Goal: Information Seeking & Learning: Check status

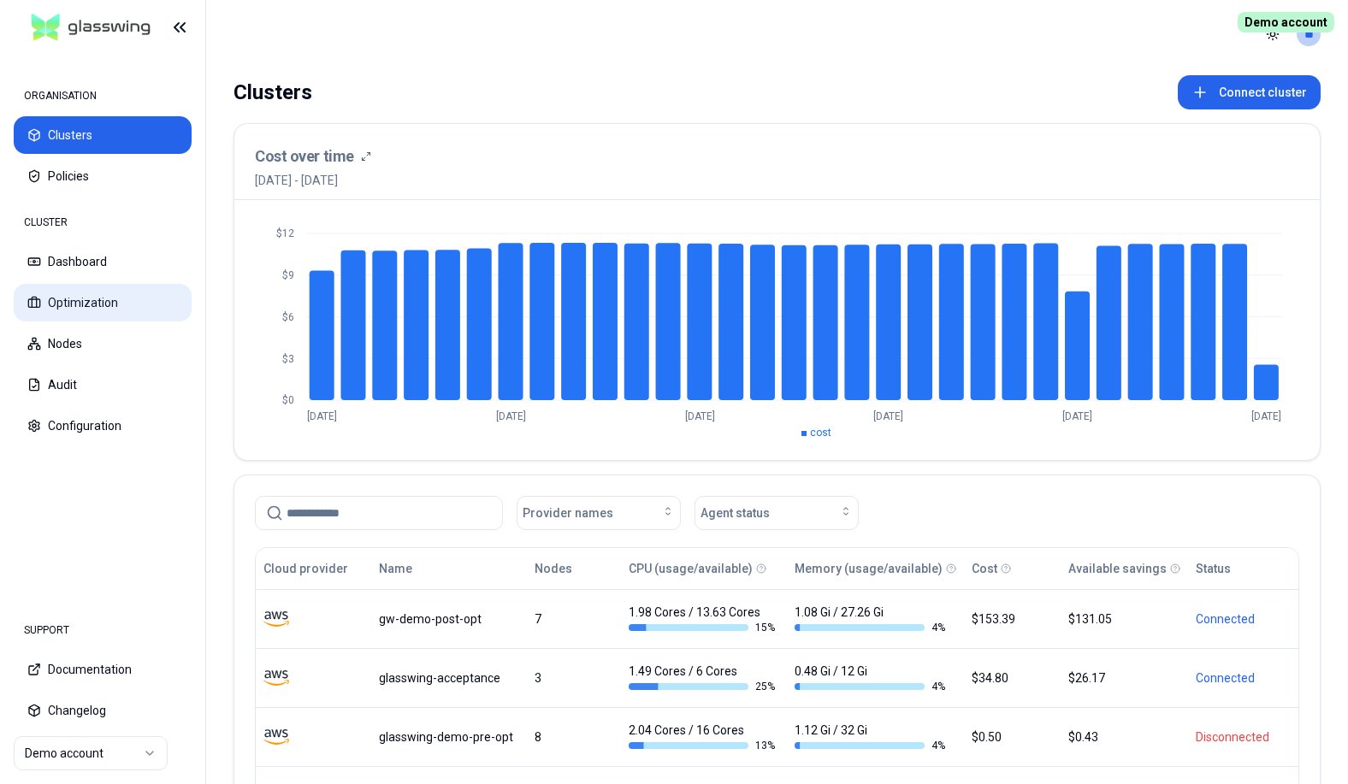
click at [102, 311] on button "Optimization" at bounding box center [103, 303] width 178 height 38
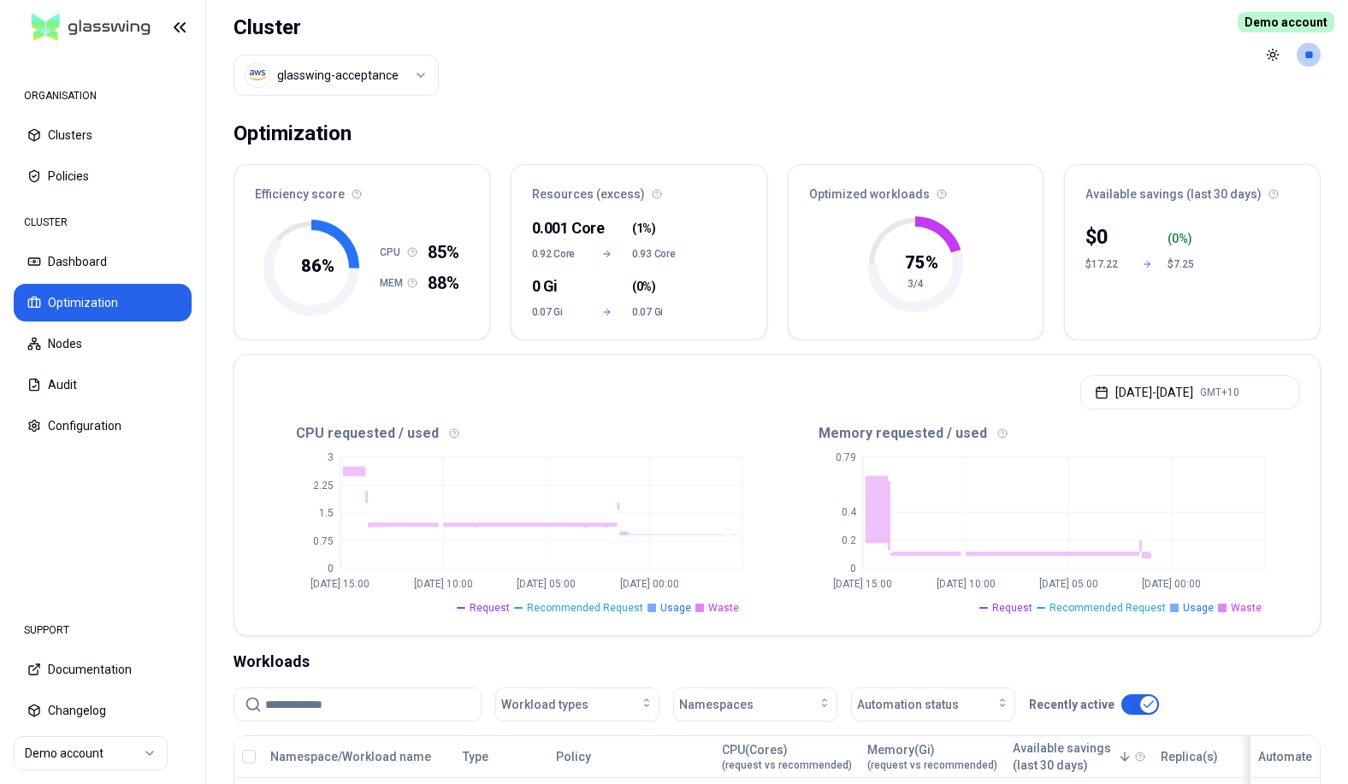
scroll to position [369, 0]
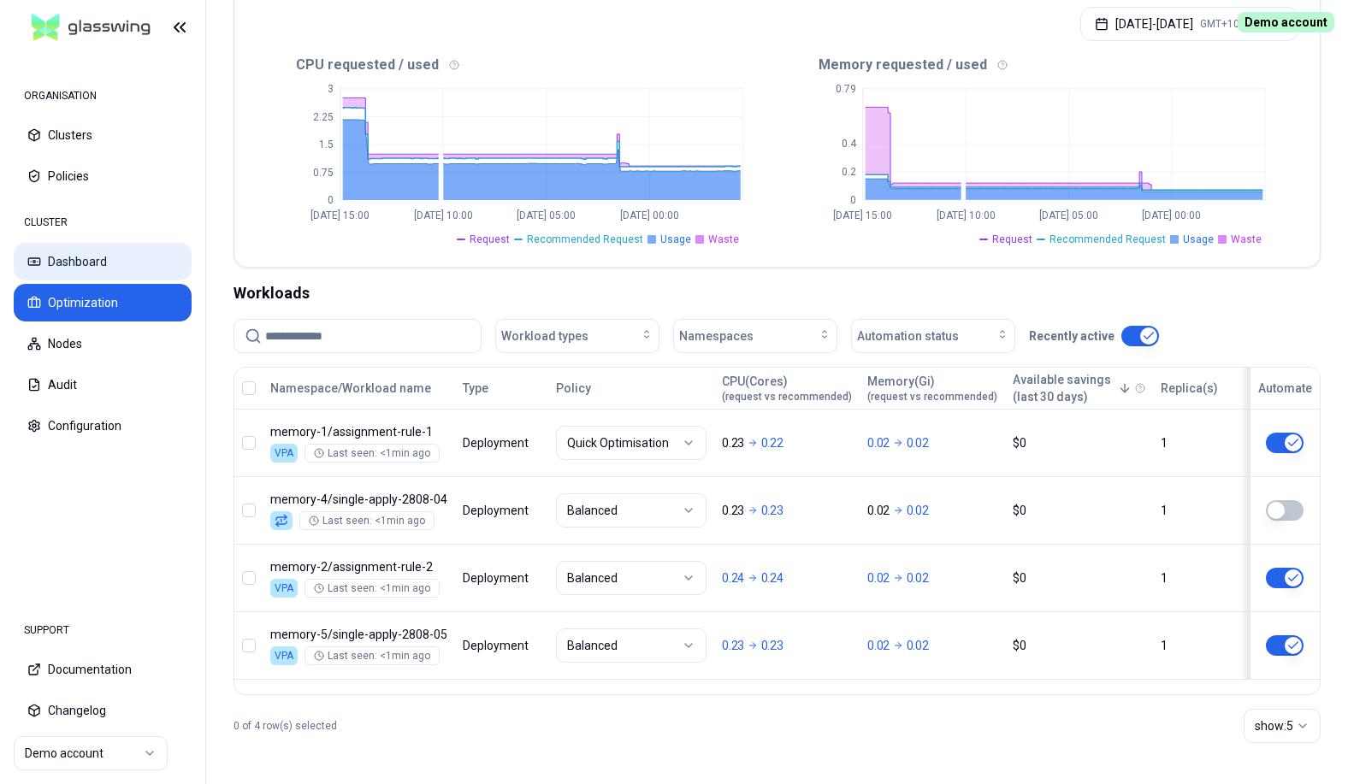
click at [87, 261] on button "Dashboard" at bounding box center [103, 262] width 178 height 38
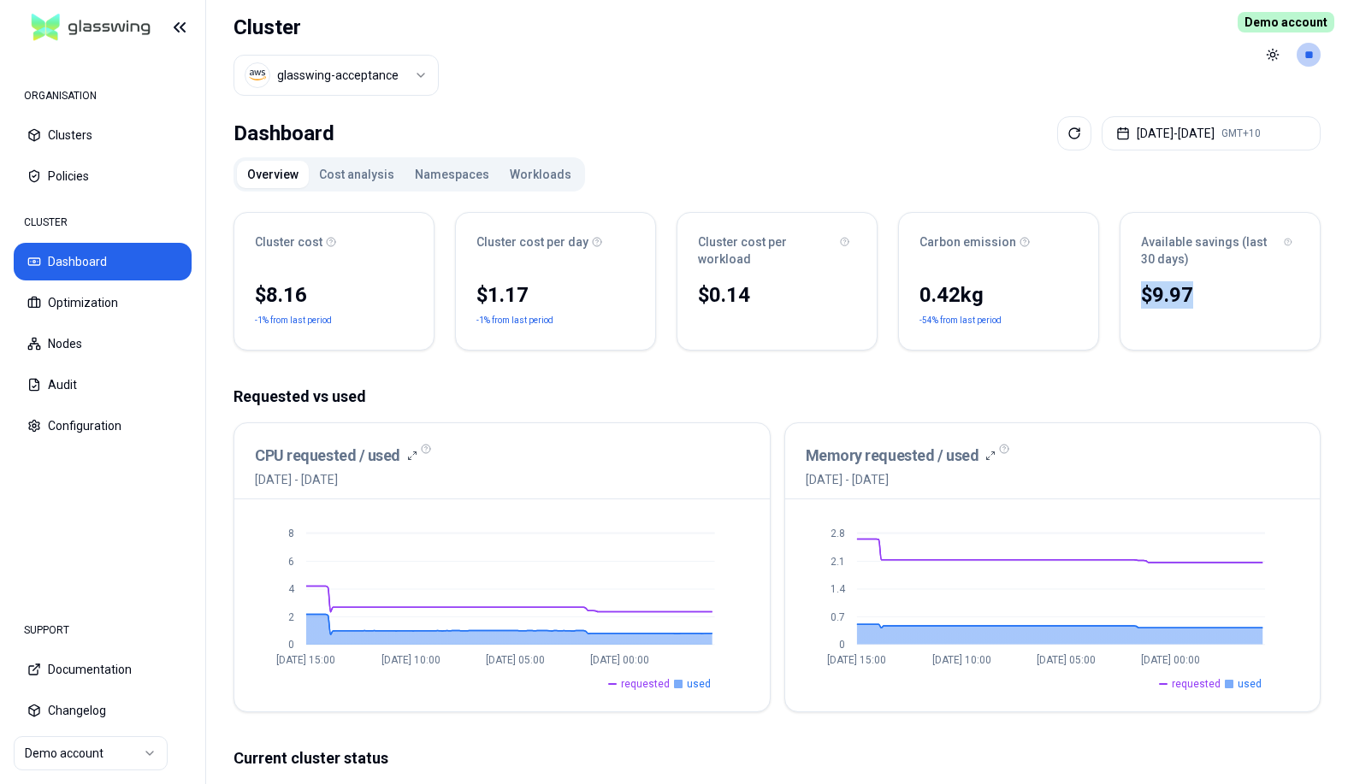
drag, startPoint x: 1183, startPoint y: 277, endPoint x: 1193, endPoint y: 310, distance: 34.1
click at [1193, 310] on div "Available savings (last 30 days) $9.97 No reliable trend" at bounding box center [1220, 281] width 201 height 139
click at [1232, 299] on div "$9.97" at bounding box center [1220, 294] width 158 height 27
drag, startPoint x: 1185, startPoint y: 291, endPoint x: 1214, endPoint y: 304, distance: 31.0
click at [1197, 306] on div "Available savings (last 30 days) $9.97 No reliable trend" at bounding box center [1220, 281] width 201 height 139
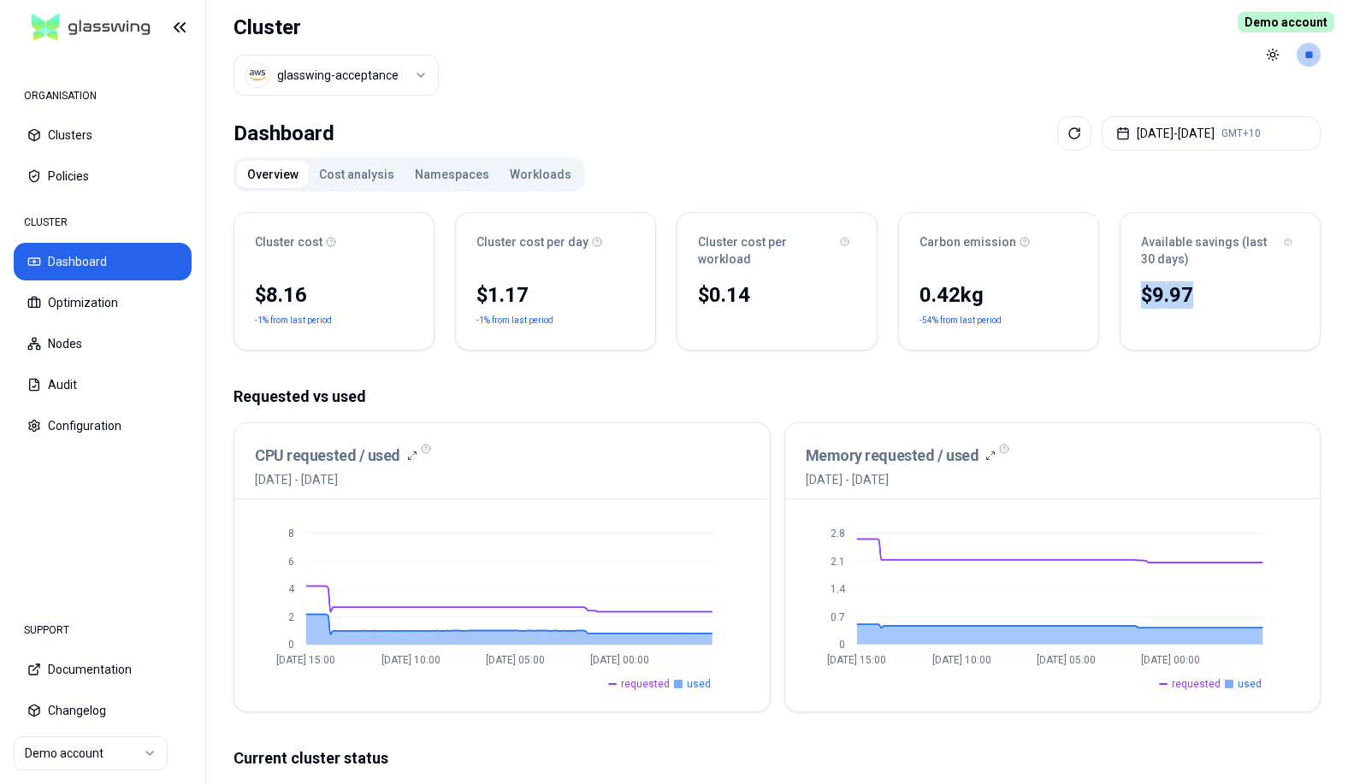
click at [1222, 302] on div "$9.97" at bounding box center [1220, 294] width 158 height 27
drag, startPoint x: 1219, startPoint y: 301, endPoint x: 1137, endPoint y: 226, distance: 111.4
click at [1137, 226] on div "Available savings (last 30 days) $9.97 No reliable trend" at bounding box center [1220, 281] width 201 height 139
click at [972, 149] on div "Dashboard [DATE] - [DATE] GMT+10" at bounding box center [776, 133] width 1087 height 34
drag, startPoint x: 1146, startPoint y: 245, endPoint x: 1205, endPoint y: 290, distance: 73.9
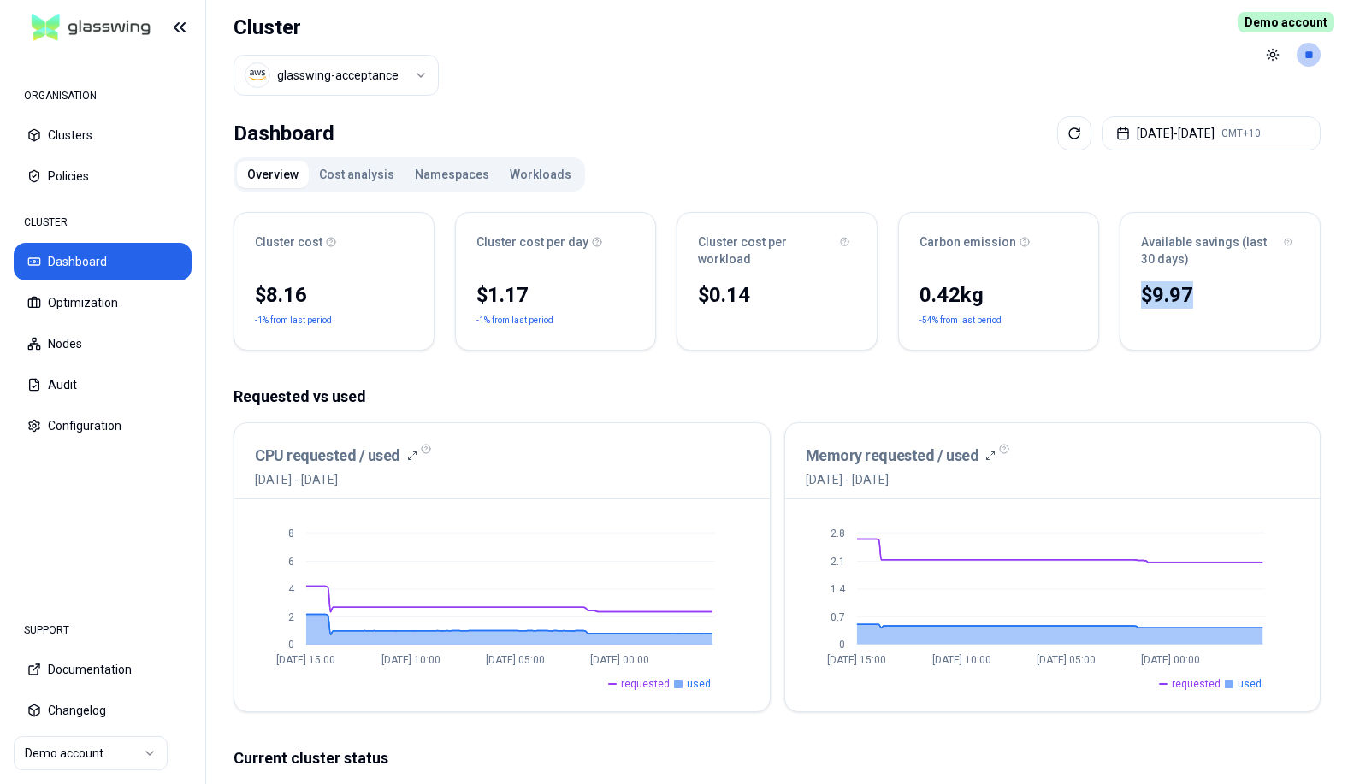
click at [1201, 283] on div "Available savings (last 30 days) $9.97 No reliable trend" at bounding box center [1220, 281] width 201 height 139
click at [1215, 304] on div "$9.97" at bounding box center [1220, 294] width 158 height 27
drag, startPoint x: 1209, startPoint y: 301, endPoint x: 1164, endPoint y: 251, distance: 67.3
click at [1138, 234] on div "Available savings (last 30 days) $9.97 No reliable trend" at bounding box center [1220, 281] width 201 height 139
click at [1187, 268] on div "Available savings (last 30 days)" at bounding box center [1219, 245] width 199 height 65
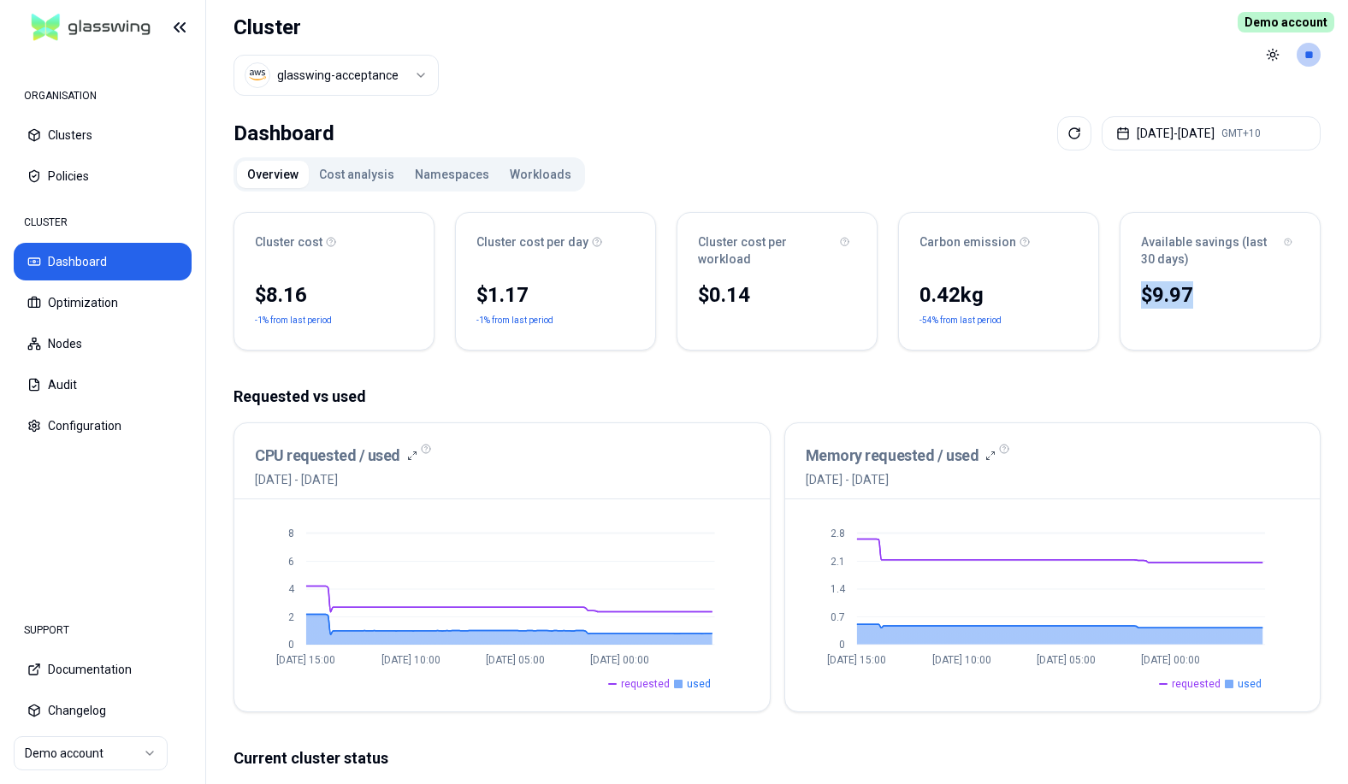
drag, startPoint x: 1151, startPoint y: 239, endPoint x: 1216, endPoint y: 315, distance: 99.4
click at [1214, 315] on div "Available savings (last 30 days) $9.97 No reliable trend" at bounding box center [1220, 281] width 201 height 139
click at [1218, 315] on div "$9.97 No reliable trend" at bounding box center [1219, 314] width 199 height 72
click at [1155, 179] on div "Overview Cost analysis Namespaces Workloads Cluster cost $8.16 -1% from last pe…" at bounding box center [776, 703] width 1087 height 1092
click at [763, 65] on header "Cluster glasswing-acceptance Toggle theme **" at bounding box center [777, 54] width 1142 height 109
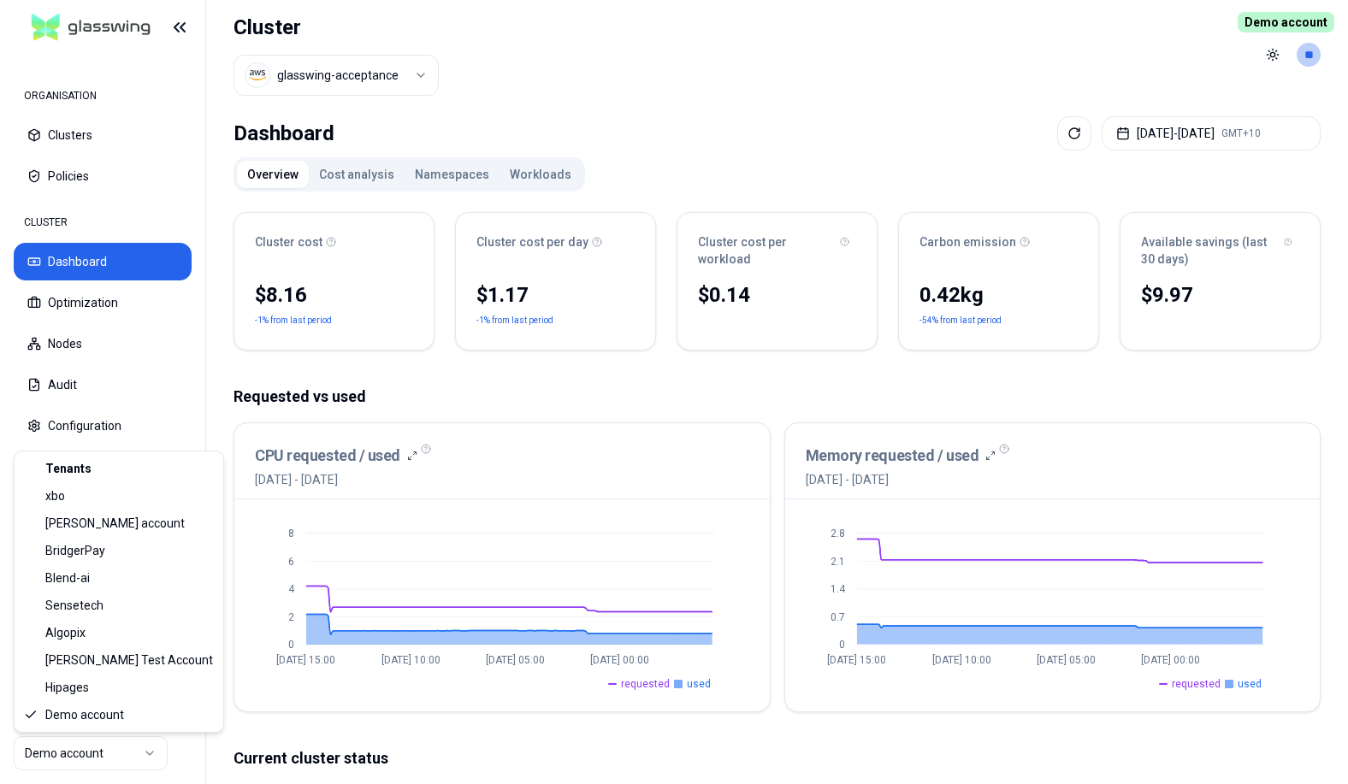
click at [138, 759] on html "ORGANISATION Clusters Policies CLUSTER Dashboard Optimization Nodes Audit Confi…" at bounding box center [674, 392] width 1348 height 784
